Goal: Book appointment/travel/reservation

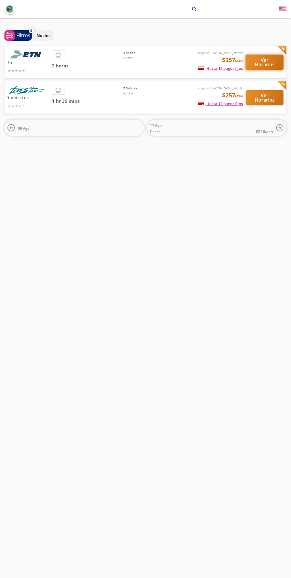
click at [266, 64] on button "Ver Horarios" at bounding box center [265, 62] width 38 height 15
click at [266, 96] on button "Ver Horarios" at bounding box center [265, 97] width 38 height 15
